Goal: Task Accomplishment & Management: Manage account settings

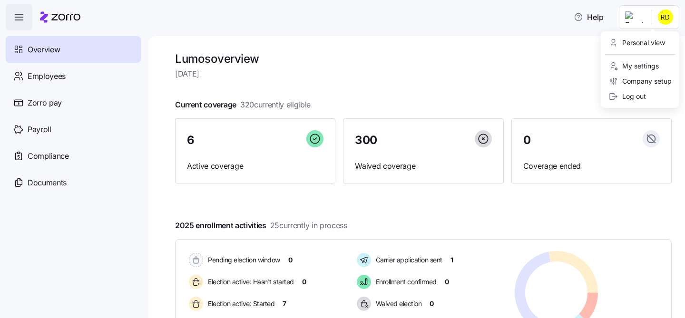
click at [664, 18] on html "Help Overview Employees Zorro pay Payroll Compliance Documents Lumos overview […" at bounding box center [342, 156] width 685 height 312
click at [637, 94] on div "Log out" at bounding box center [627, 96] width 37 height 10
